Goal: Find specific page/section: Find specific page/section

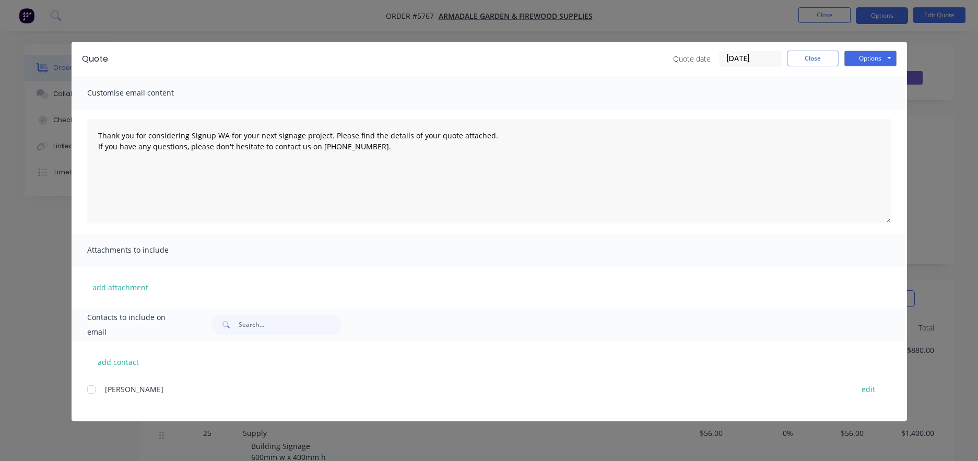
click at [817, 55] on button "Close" at bounding box center [813, 59] width 52 height 16
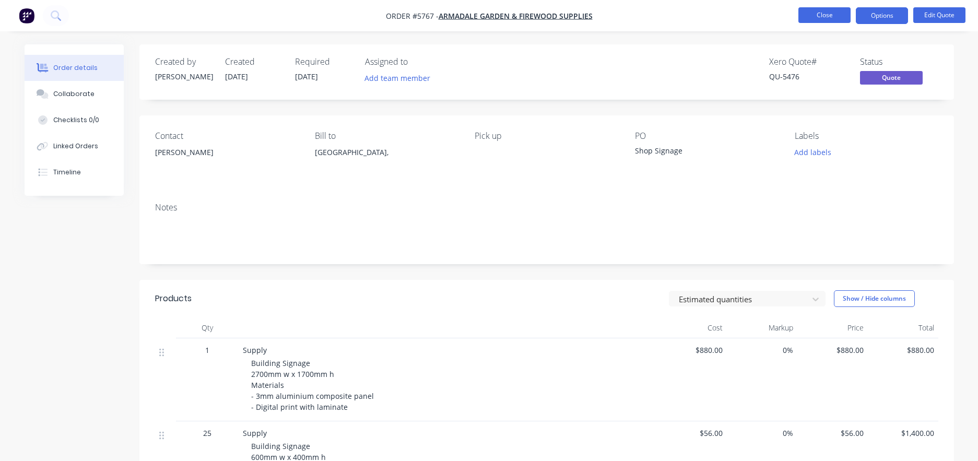
click at [822, 10] on button "Close" at bounding box center [825, 15] width 52 height 16
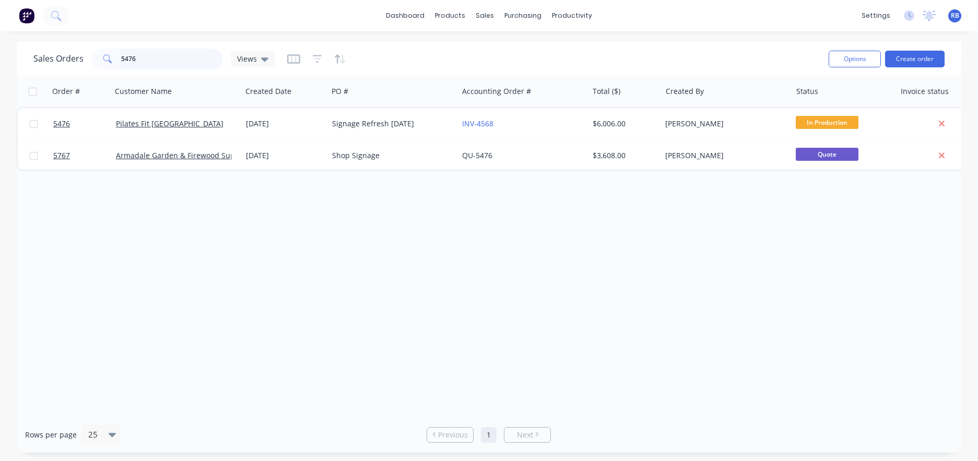
drag, startPoint x: 147, startPoint y: 63, endPoint x: 69, endPoint y: 56, distance: 78.1
click at [69, 56] on div "Sales Orders 5476 Views" at bounding box center [153, 59] width 241 height 21
type input "storite"
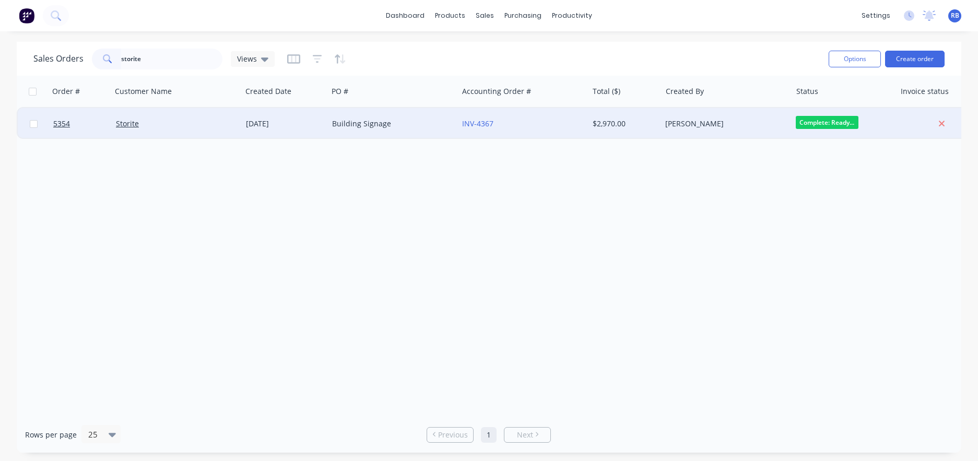
click at [179, 122] on div "Storite" at bounding box center [174, 124] width 116 height 10
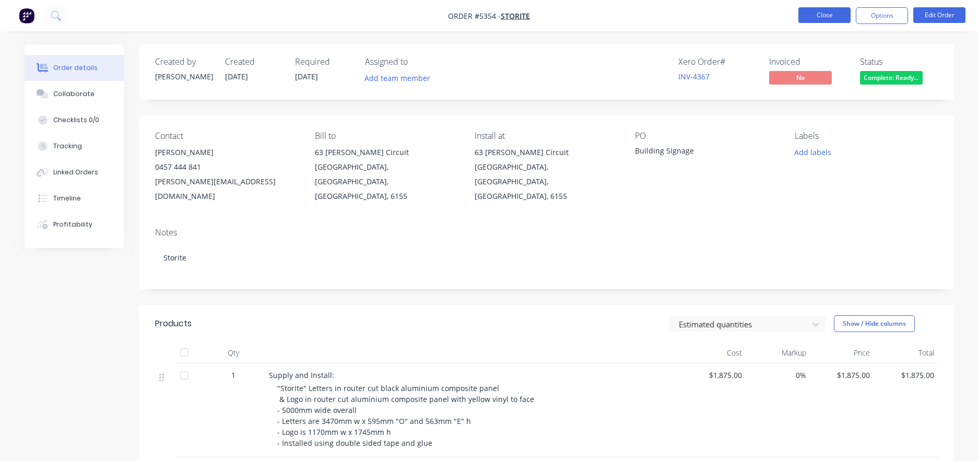
click at [815, 14] on button "Close" at bounding box center [825, 15] width 52 height 16
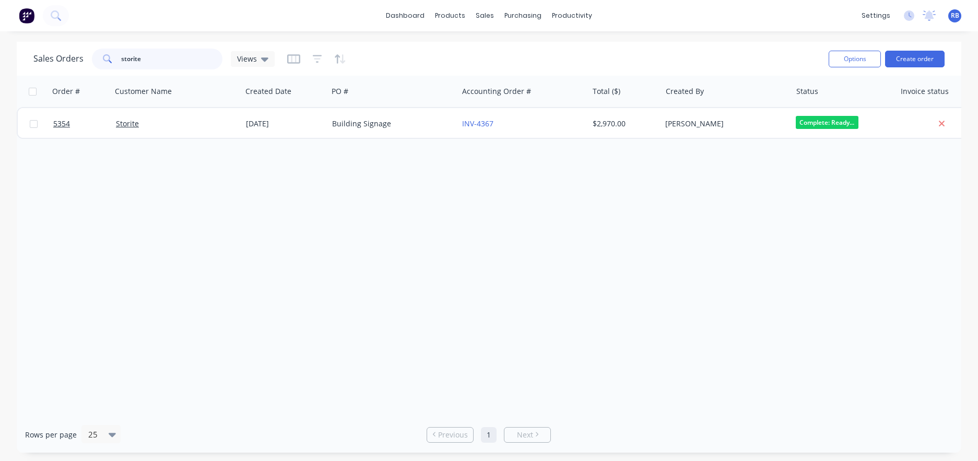
drag, startPoint x: 157, startPoint y: 63, endPoint x: 93, endPoint y: 55, distance: 64.2
click at [93, 55] on div "storite" at bounding box center [157, 59] width 131 height 21
type input "5556"
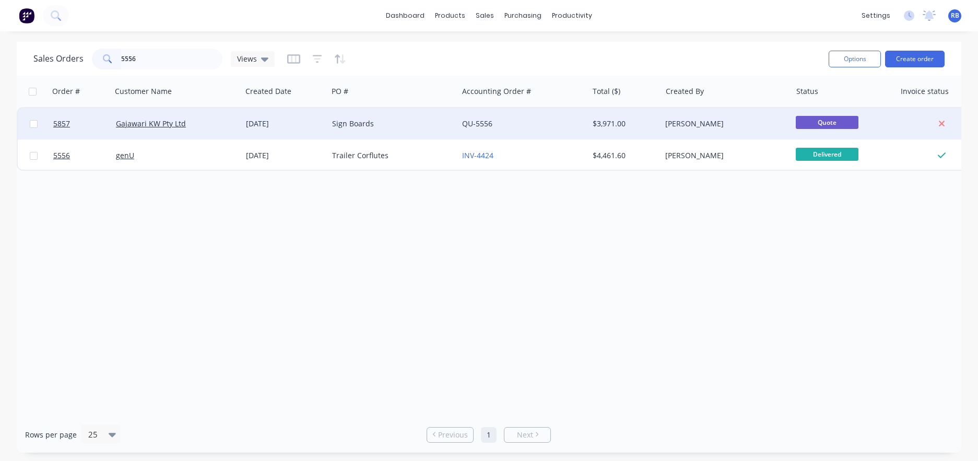
click at [405, 124] on div "Sign Boards" at bounding box center [390, 124] width 116 height 10
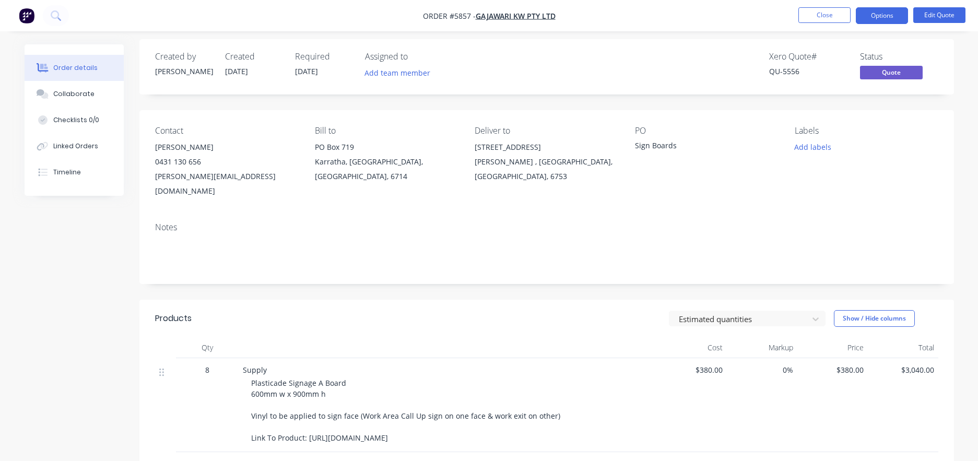
scroll to position [6, 0]
drag, startPoint x: 509, startPoint y: 425, endPoint x: 309, endPoint y: 420, distance: 200.1
click at [309, 420] on div "Plasticade Signage A Board 600mm w x 900mm h Vinyl to be applied to sign face (…" at bounding box center [451, 410] width 401 height 66
copy span "[URL][DOMAIN_NAME]"
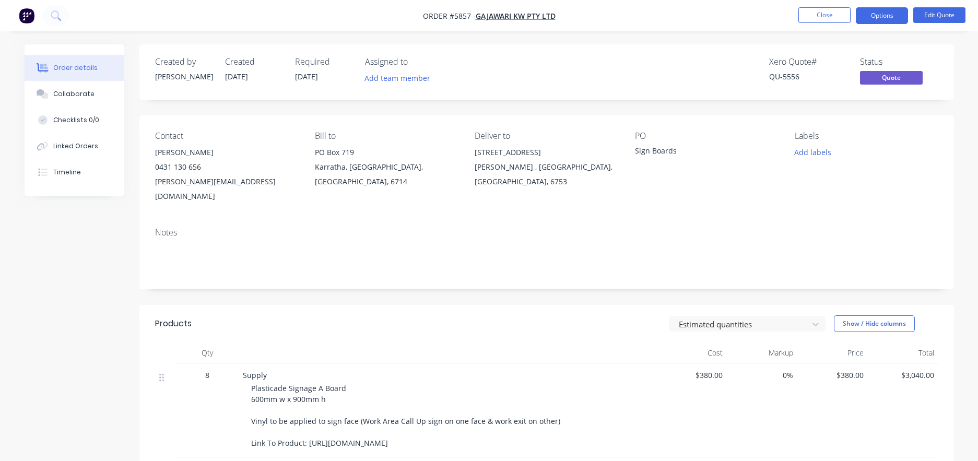
scroll to position [0, 0]
click at [825, 21] on button "Close" at bounding box center [825, 15] width 52 height 16
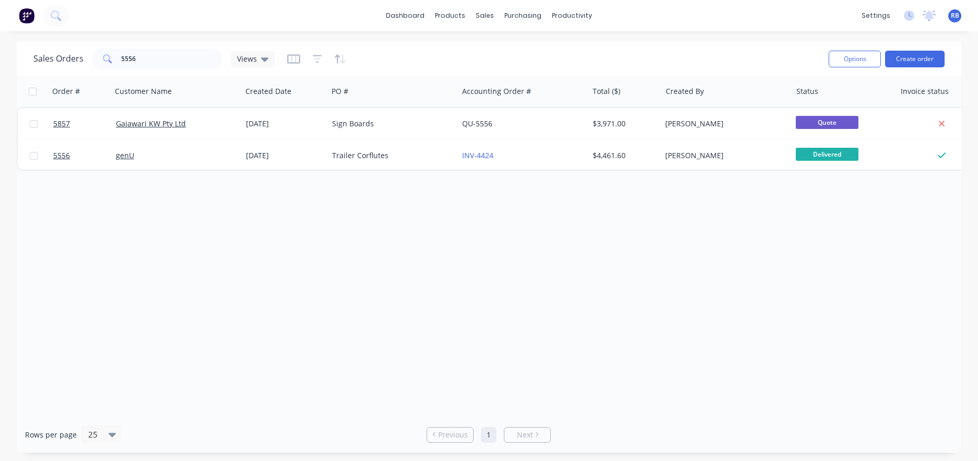
click at [960, 17] on div "RB Signup WA [PERSON_NAME] Administrator Profile Sign out" at bounding box center [955, 15] width 13 height 13
click at [954, 17] on span "RB" at bounding box center [955, 15] width 8 height 9
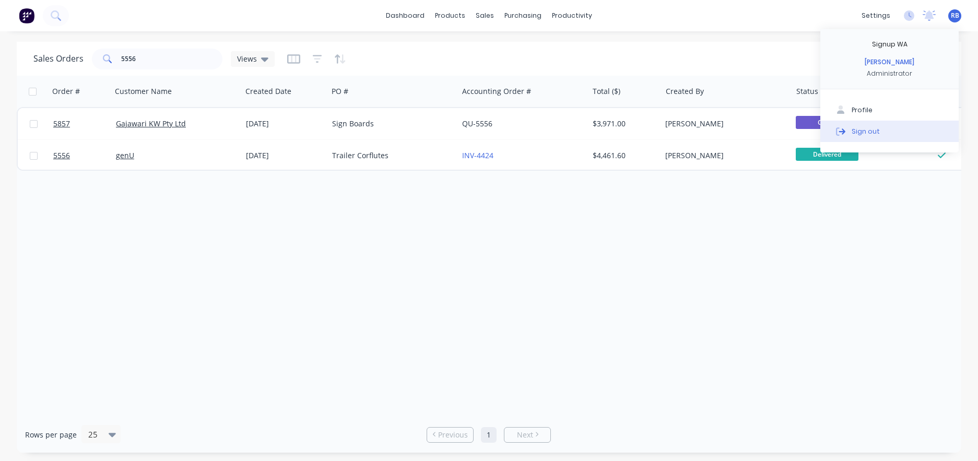
click at [865, 125] on button "Sign out" at bounding box center [890, 131] width 138 height 21
